Goal: Navigation & Orientation: Find specific page/section

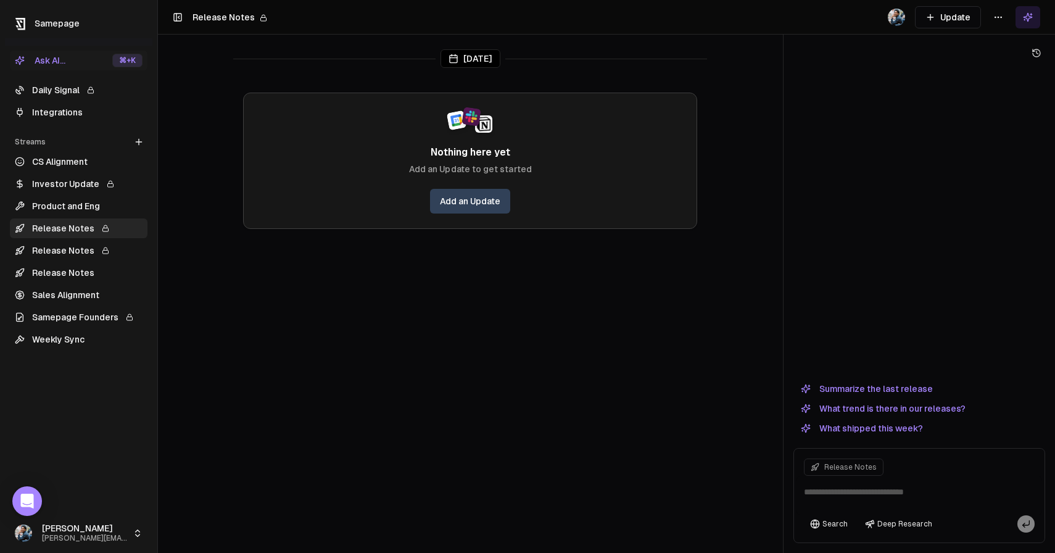
click at [87, 91] on icon at bounding box center [90, 89] width 7 height 7
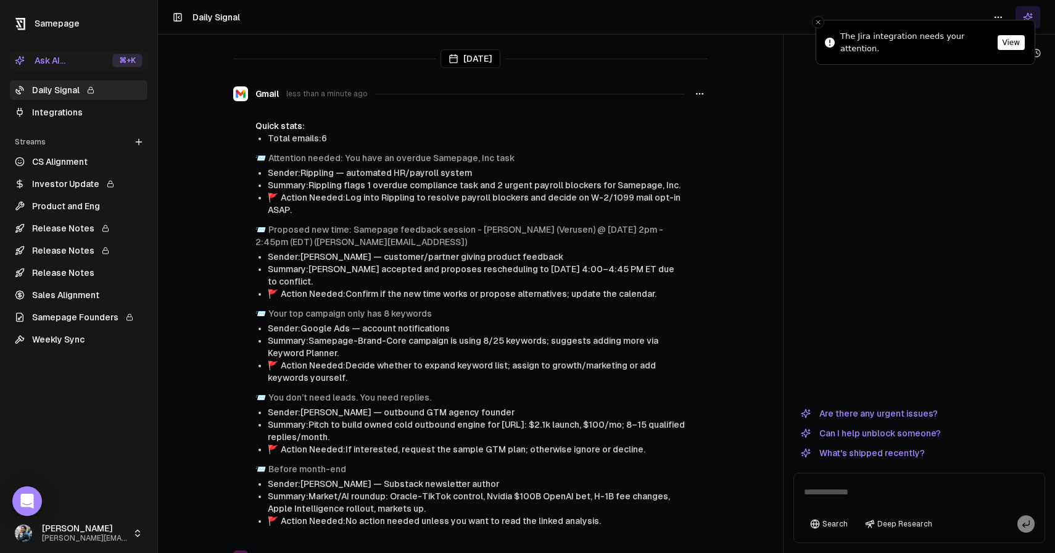
click at [1009, 41] on button "View" at bounding box center [1011, 42] width 27 height 15
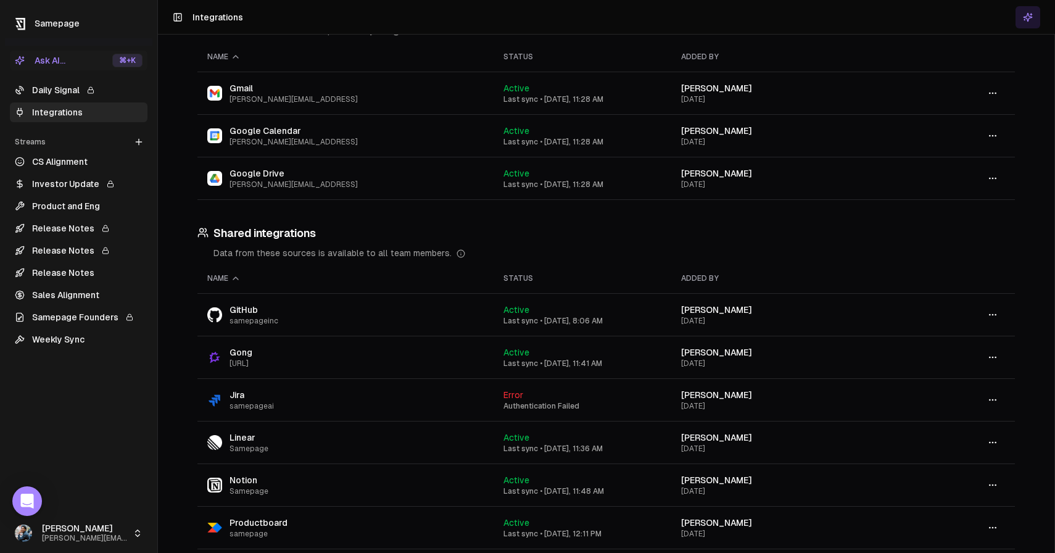
scroll to position [58, 0]
click at [93, 110] on link "Integrations" at bounding box center [79, 112] width 138 height 20
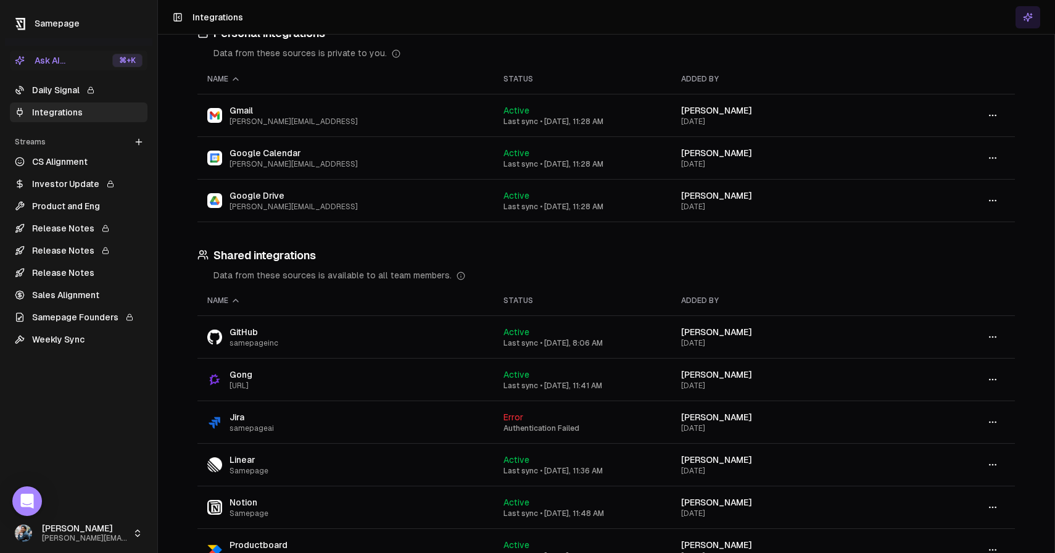
click at [65, 85] on link "Daily Signal" at bounding box center [79, 90] width 138 height 20
